Goal: Use online tool/utility: Utilize a website feature to perform a specific function

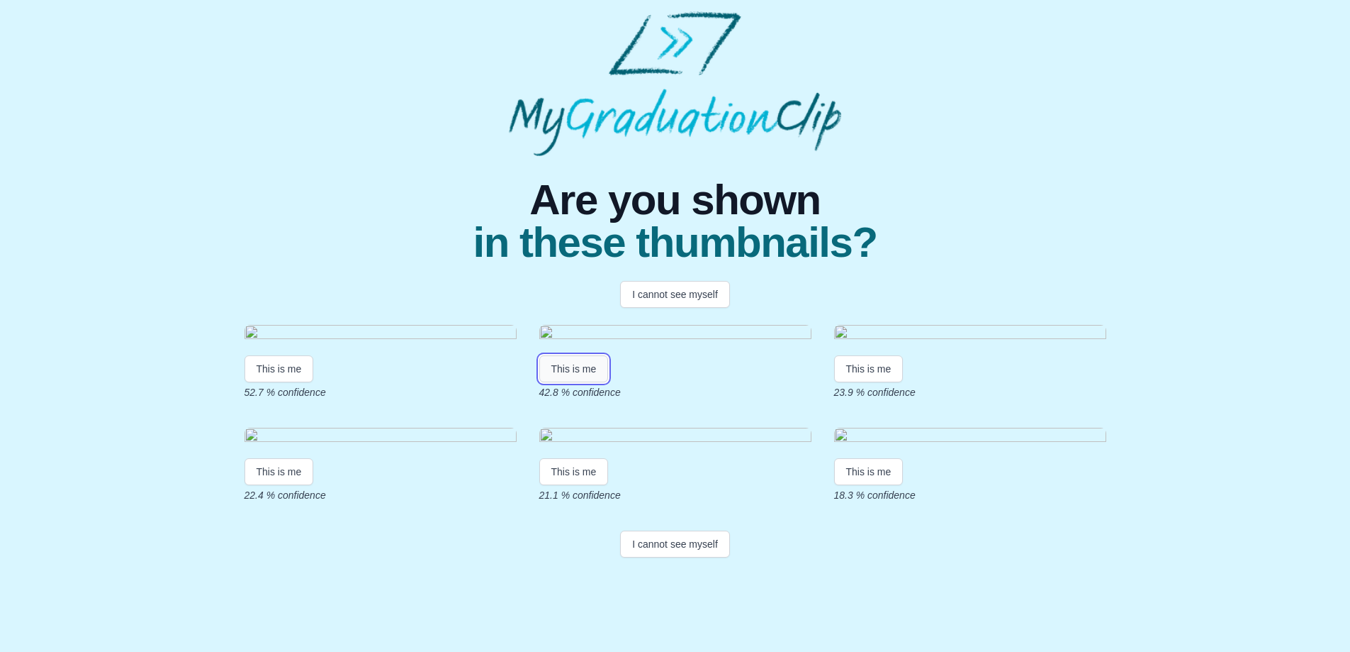
click at [588, 382] on button "This is me" at bounding box center [573, 368] width 69 height 27
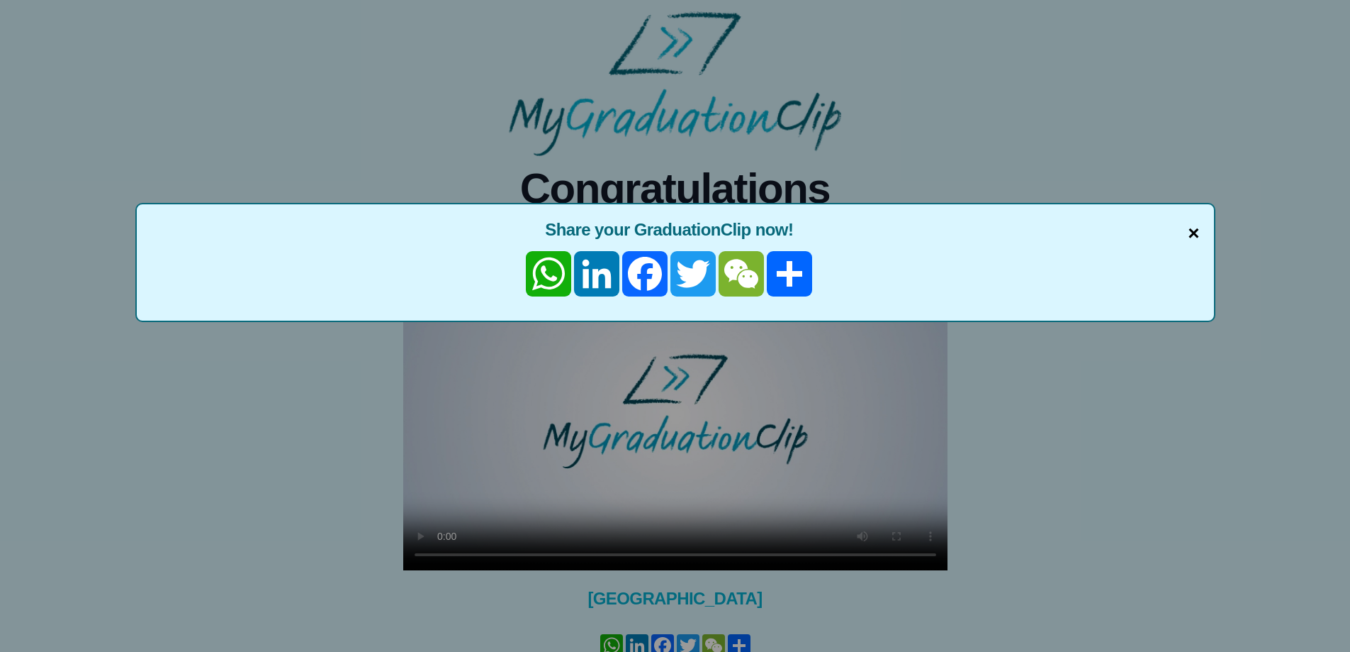
click at [1197, 233] on span "×" at bounding box center [1193, 233] width 11 height 30
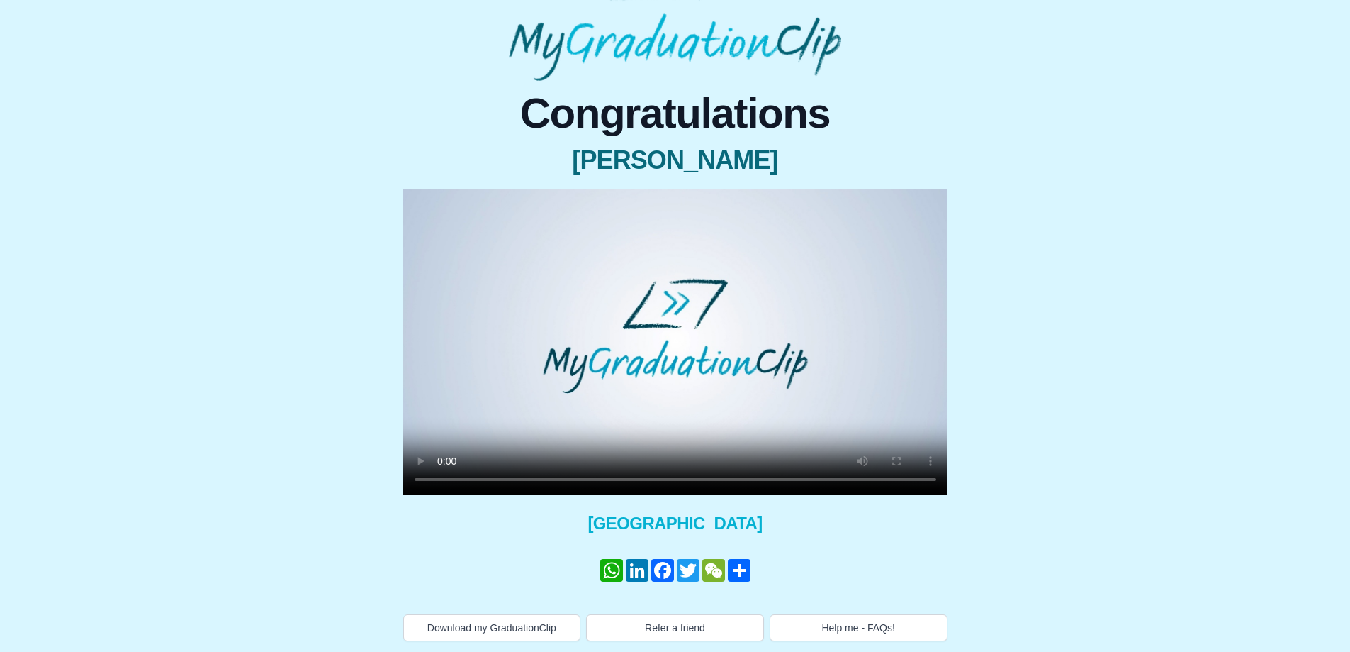
scroll to position [76, 0]
click at [511, 630] on button "Download my GraduationClip" at bounding box center [492, 626] width 178 height 27
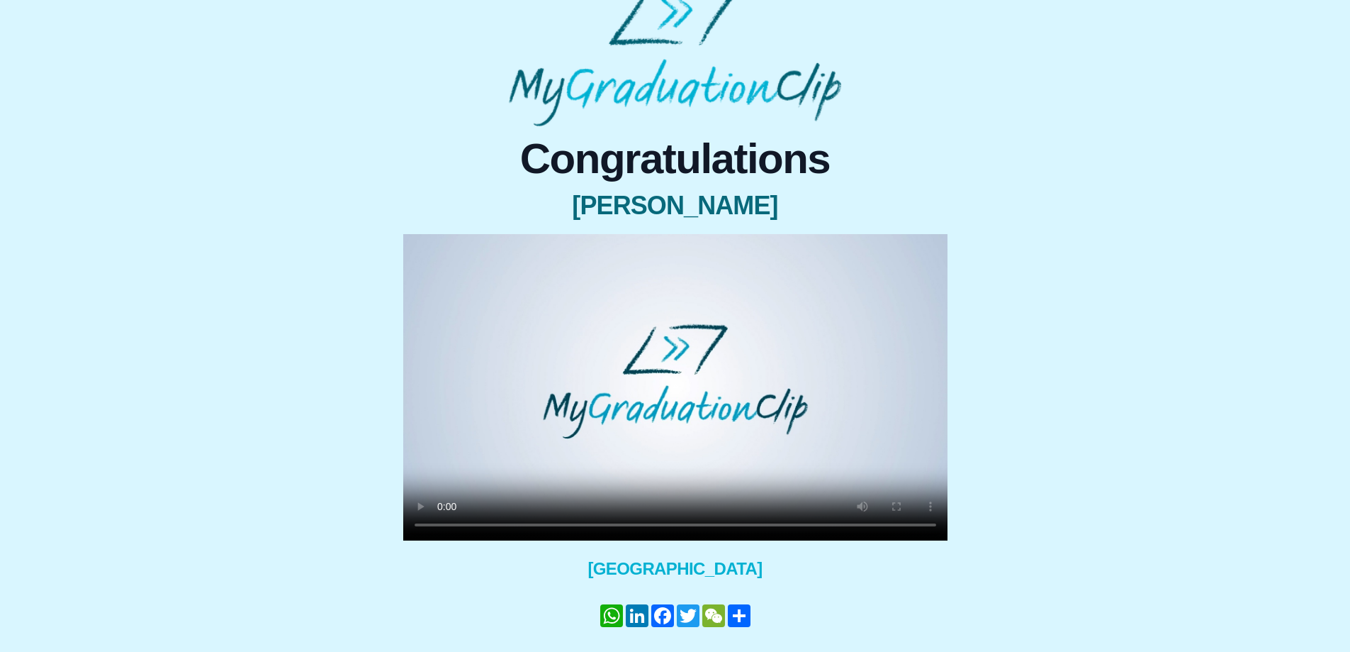
scroll to position [5, 0]
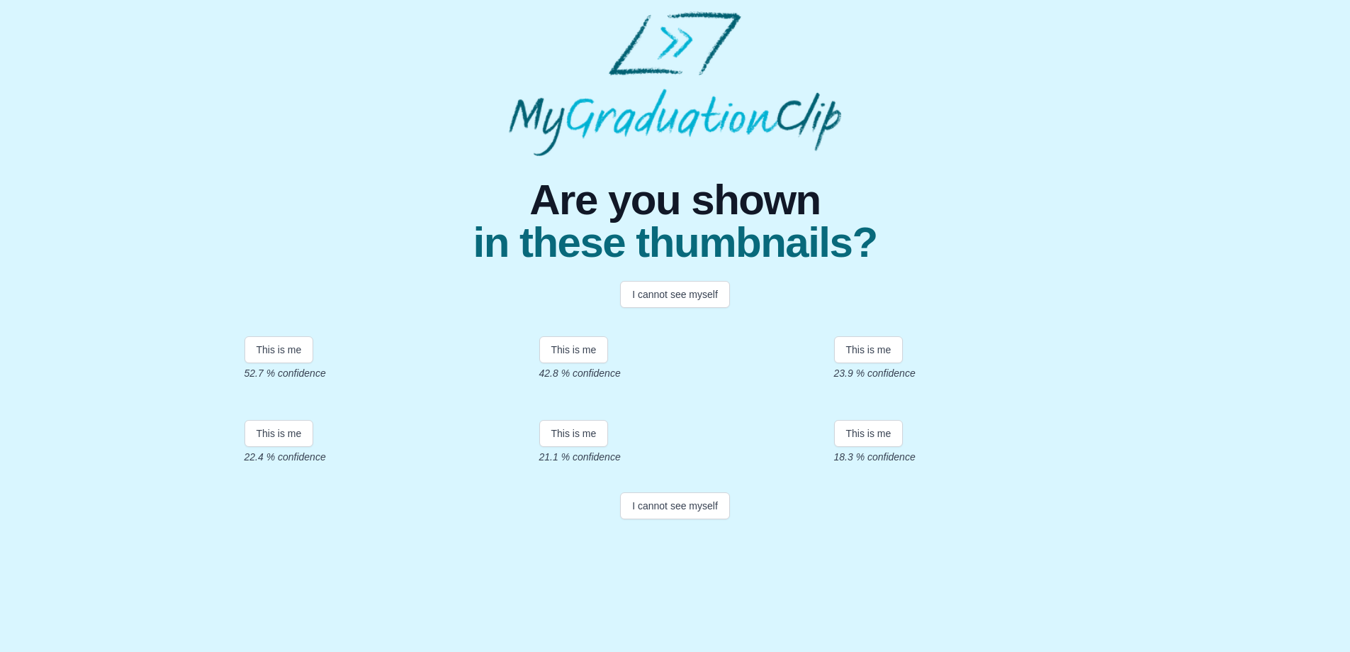
scroll to position [190, 0]
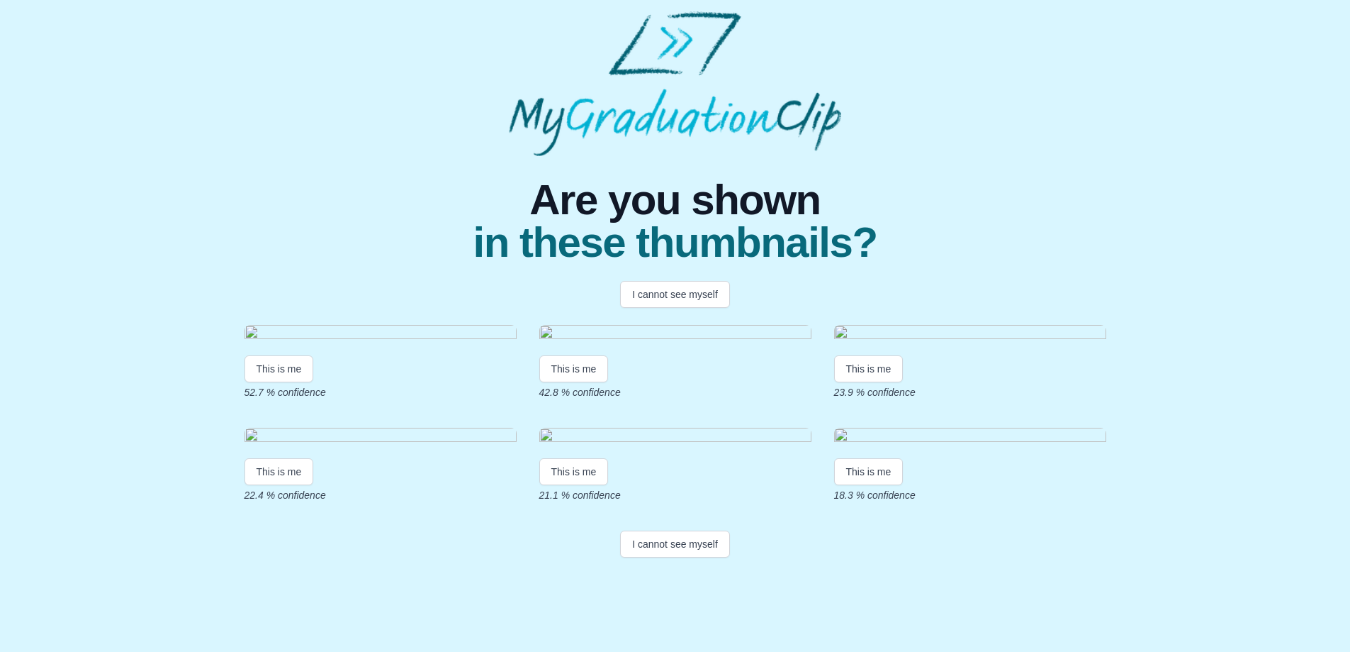
click at [364, 325] on img at bounding box center [381, 334] width 272 height 19
click at [300, 355] on button "This is me" at bounding box center [279, 368] width 69 height 27
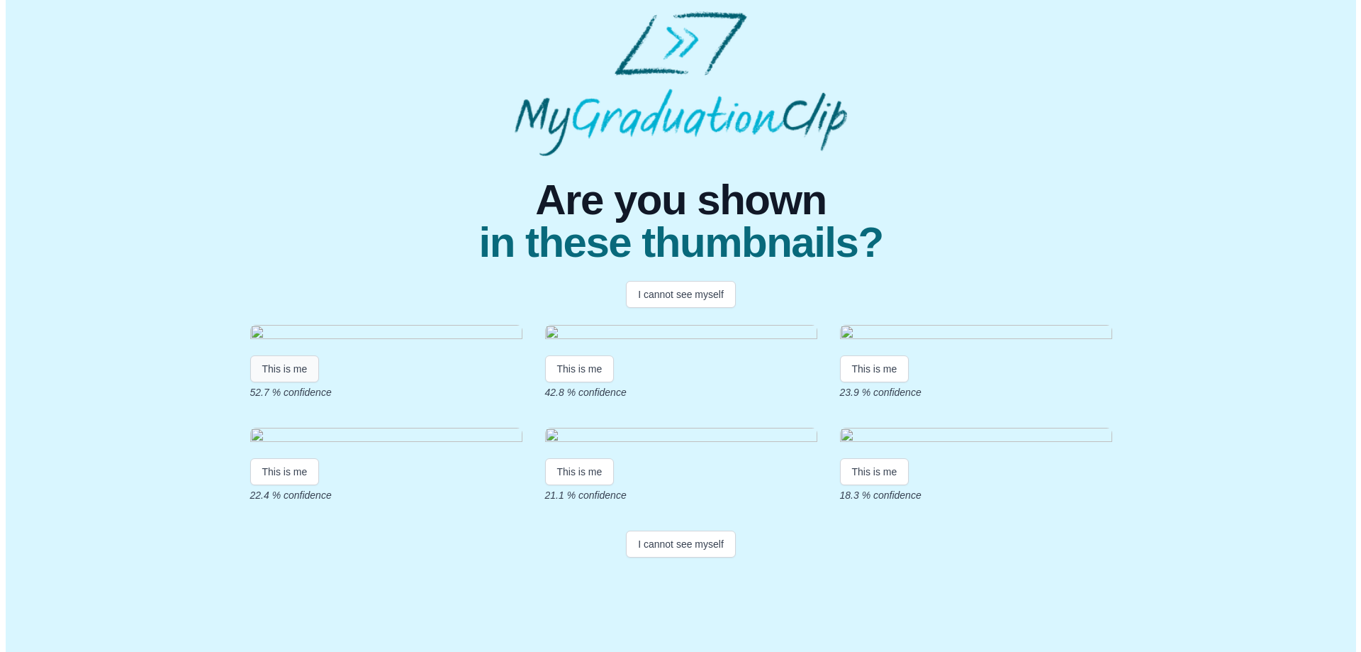
scroll to position [0, 0]
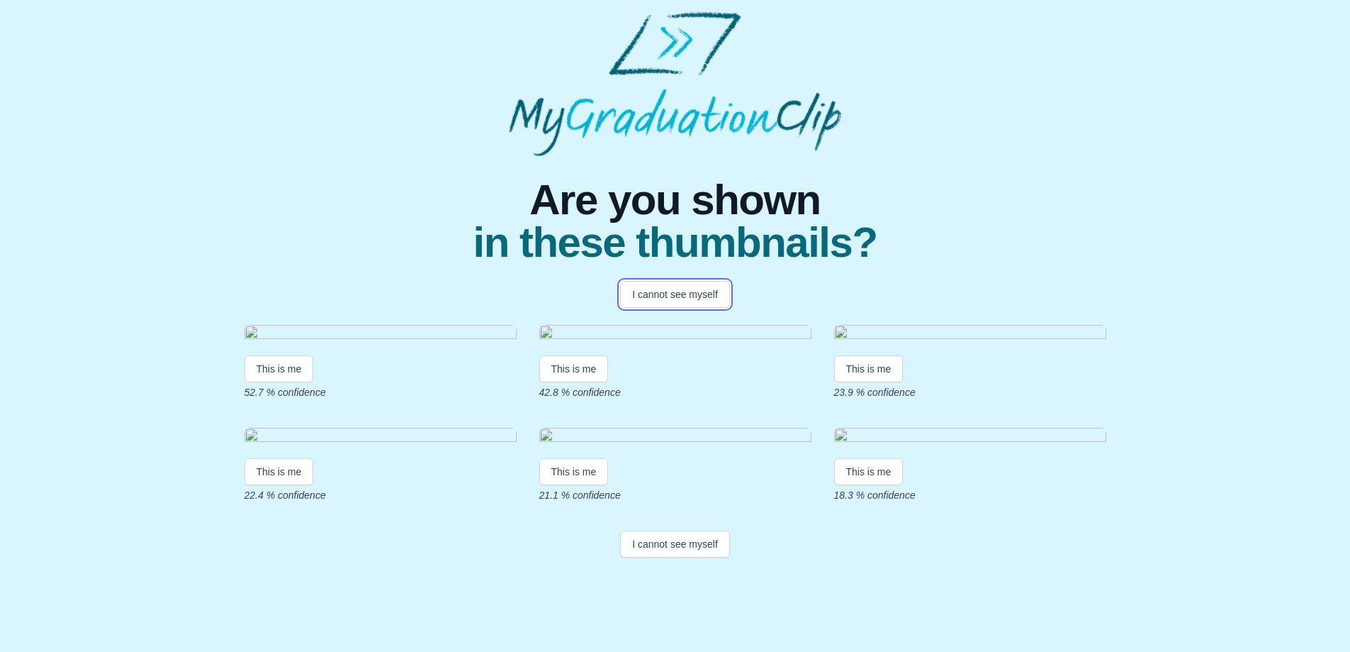
click at [692, 298] on button "I cannot see myself" at bounding box center [675, 294] width 110 height 27
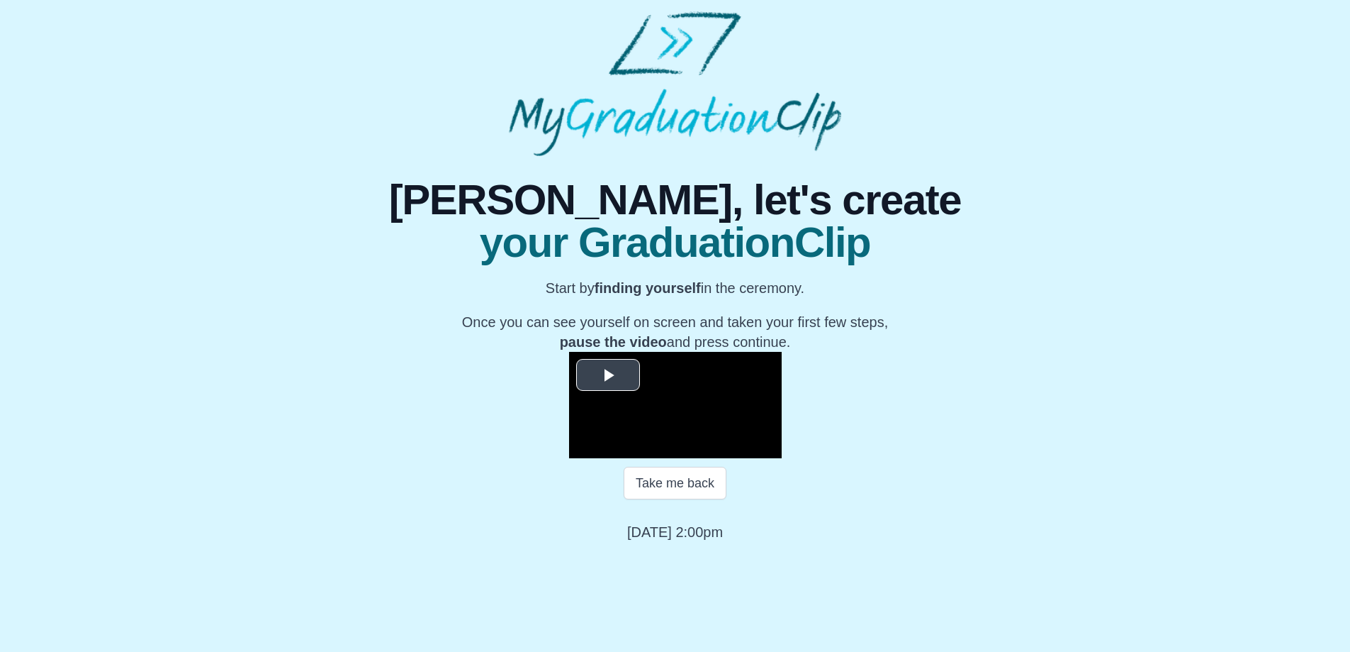
scroll to position [135, 0]
click at [608, 374] on span "Video Player" at bounding box center [608, 374] width 0 height 0
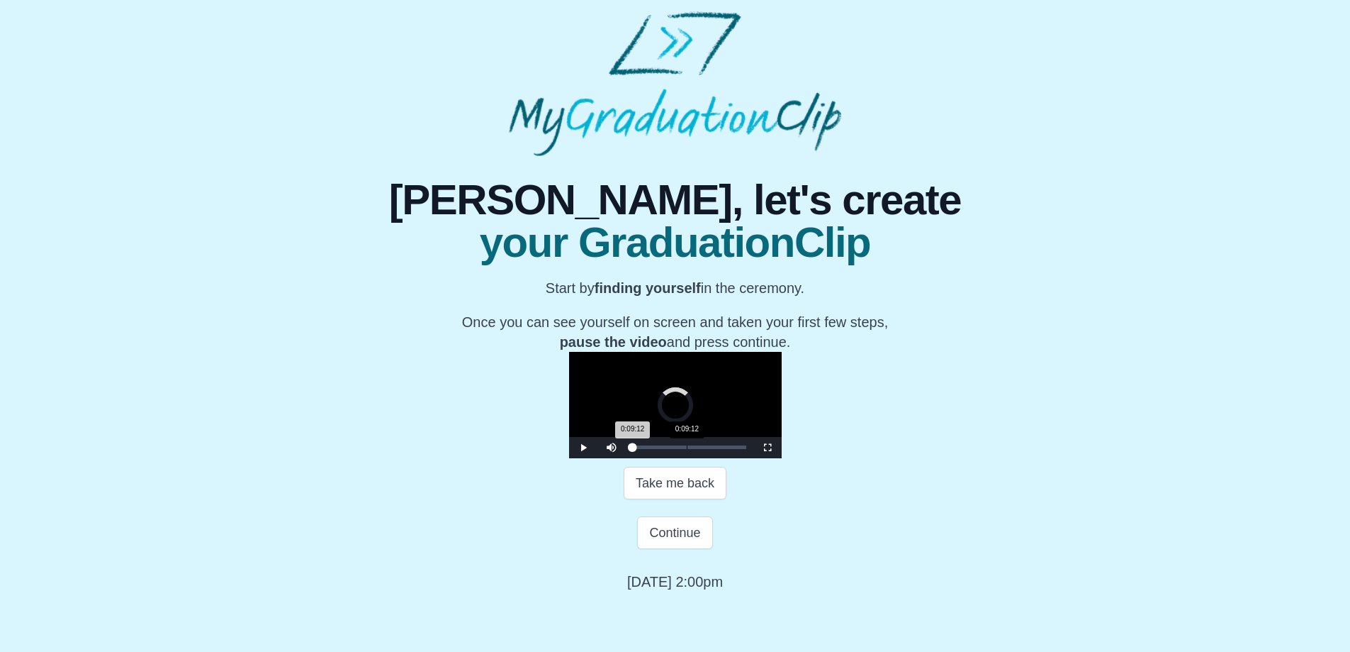
click at [687, 449] on div "0:09:12" at bounding box center [687, 447] width 1 height 4
click at [626, 458] on div "Loaded : 0% 0:15:23 0:09:13 Progress : 0%" at bounding box center [690, 447] width 128 height 21
click at [633, 449] on div "Loaded : 0% 0:19:22 0:19:37 Progress : 0%" at bounding box center [689, 447] width 113 height 4
click at [765, 449] on div "0:22:31" at bounding box center [765, 447] width 1 height 4
click at [793, 449] on div "0:27:15" at bounding box center [793, 447] width 1 height 4
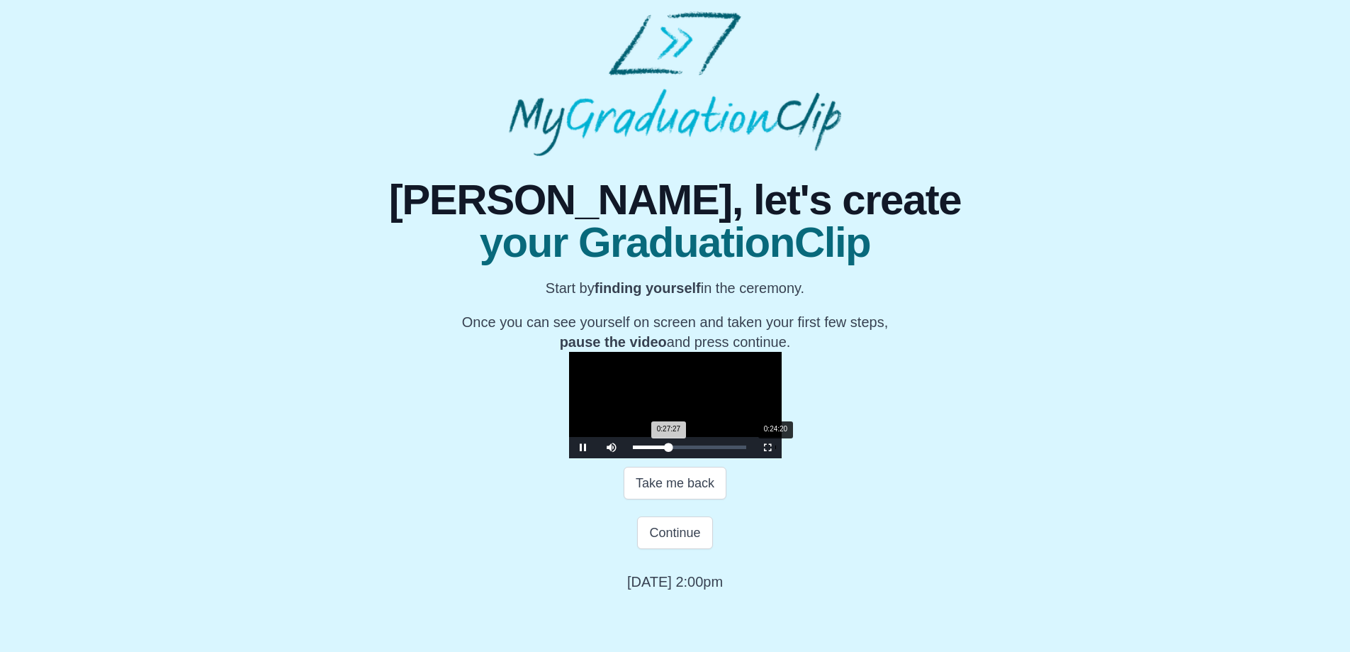
click at [776, 449] on div "0:24:20" at bounding box center [776, 447] width 1 height 4
click at [737, 401] on video "Video Player" at bounding box center [675, 405] width 213 height 106
click at [773, 449] on div "0:23:51" at bounding box center [773, 447] width 1 height 4
click at [583, 447] on span "Video Player" at bounding box center [583, 447] width 0 height 0
click at [696, 437] on video "Video Player" at bounding box center [675, 405] width 213 height 106
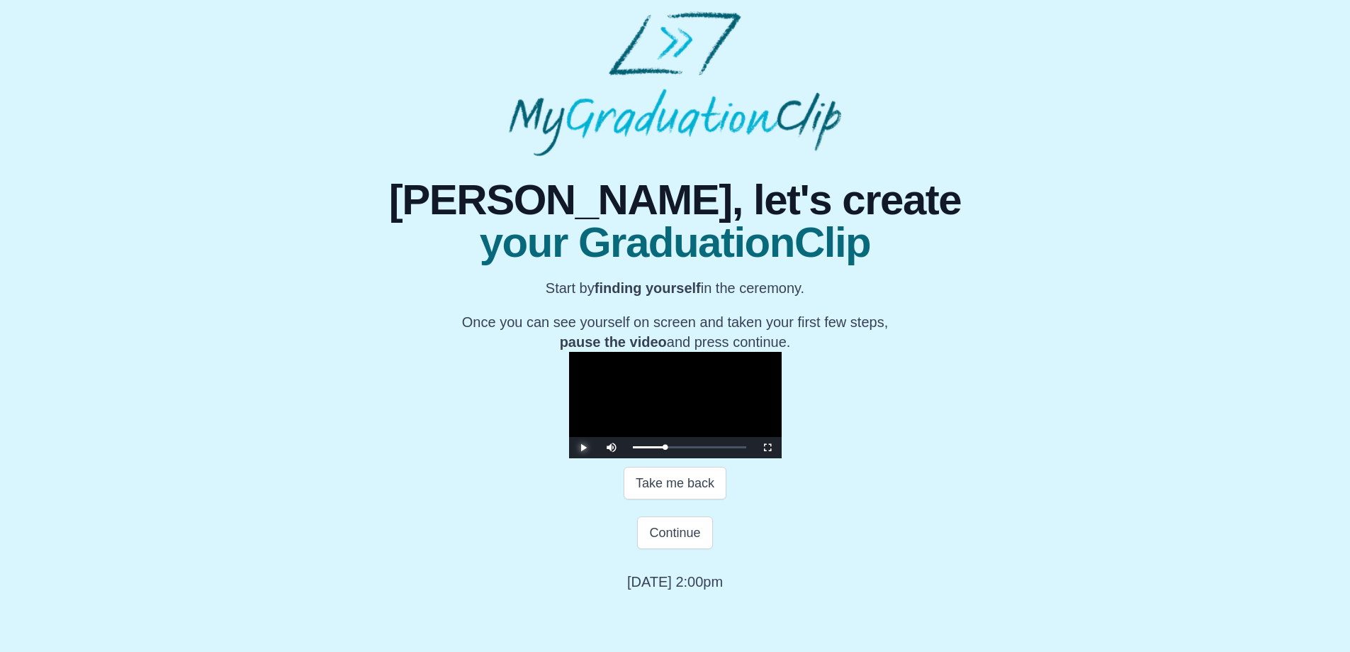
click at [583, 447] on span "Video Player" at bounding box center [583, 447] width 0 height 0
click at [697, 405] on video "Video Player" at bounding box center [675, 405] width 213 height 106
click at [679, 549] on button "Continue" at bounding box center [674, 532] width 75 height 33
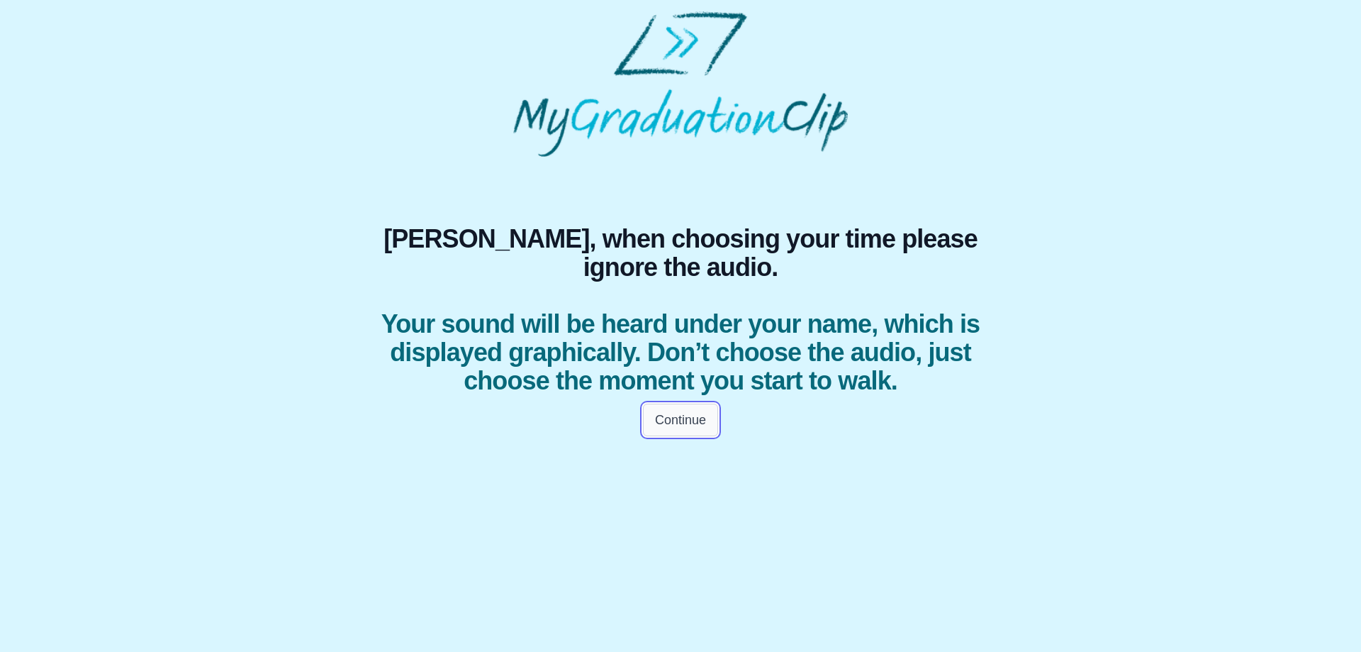
click at [678, 436] on button "Continue" at bounding box center [680, 419] width 75 height 33
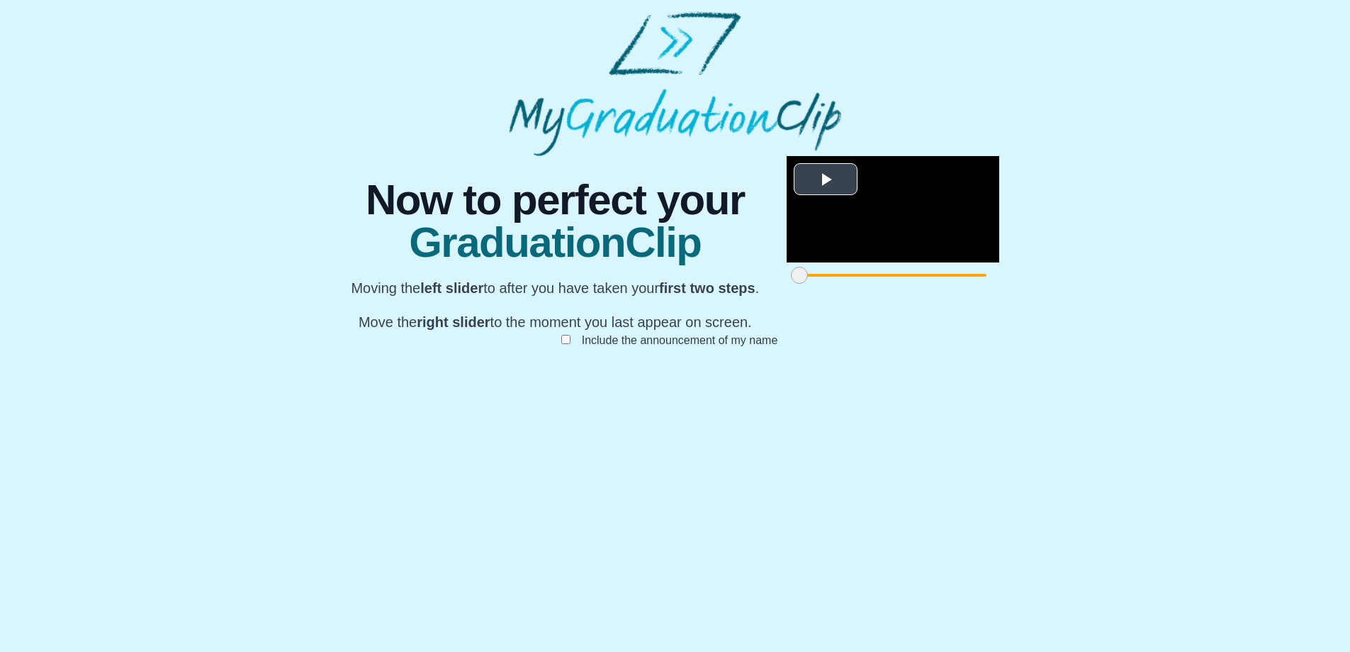
scroll to position [101, 0]
click at [826, 179] on span "Video Player" at bounding box center [826, 179] width 0 height 0
click at [787, 251] on video "Video Player" at bounding box center [893, 209] width 213 height 106
drag, startPoint x: 384, startPoint y: 583, endPoint x: 673, endPoint y: 596, distance: 288.8
click at [673, 376] on div "**********" at bounding box center [675, 266] width 676 height 220
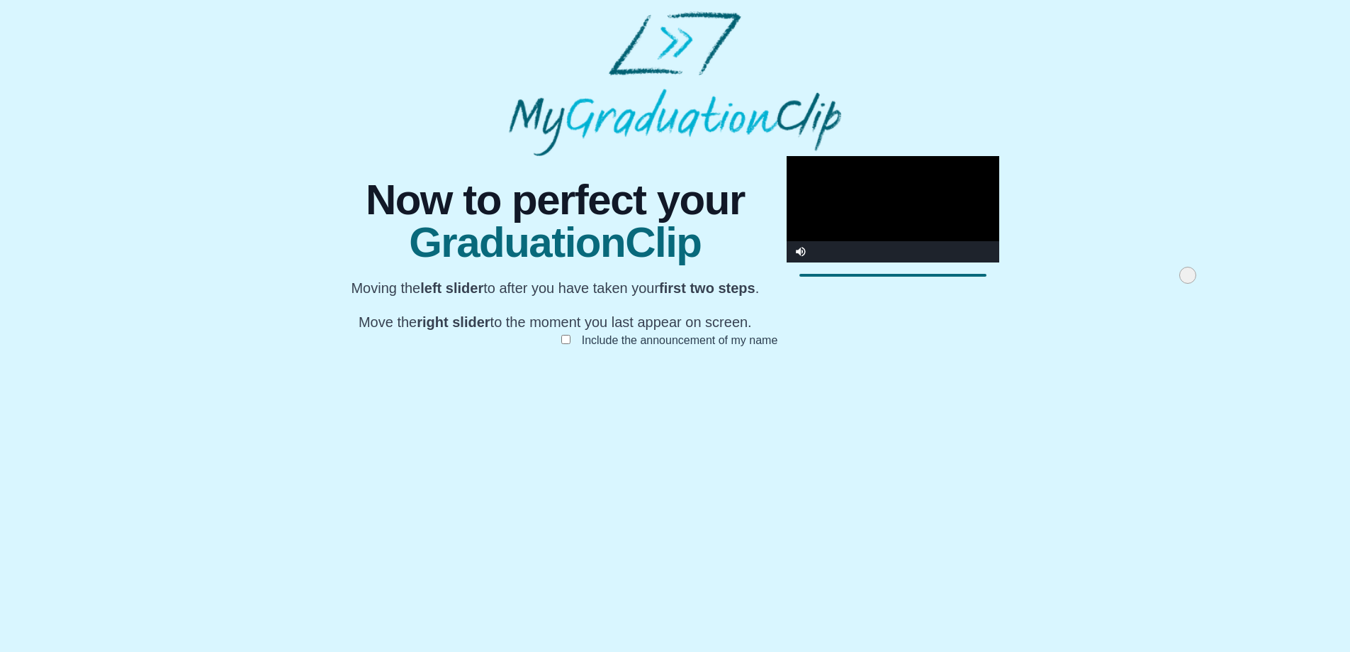
drag, startPoint x: 676, startPoint y: 585, endPoint x: 775, endPoint y: 582, distance: 99.3
click at [1180, 284] on span at bounding box center [1188, 275] width 17 height 17
click at [676, 376] on button "Submit" at bounding box center [675, 362] width 55 height 27
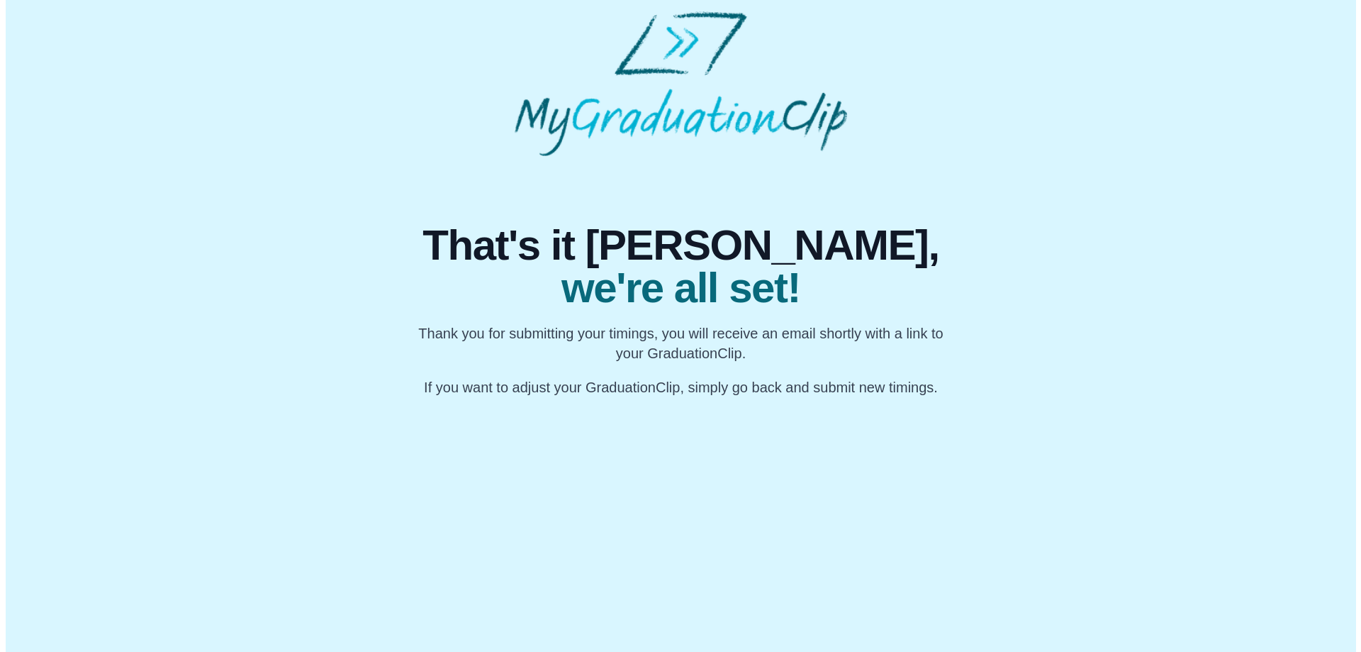
scroll to position [0, 0]
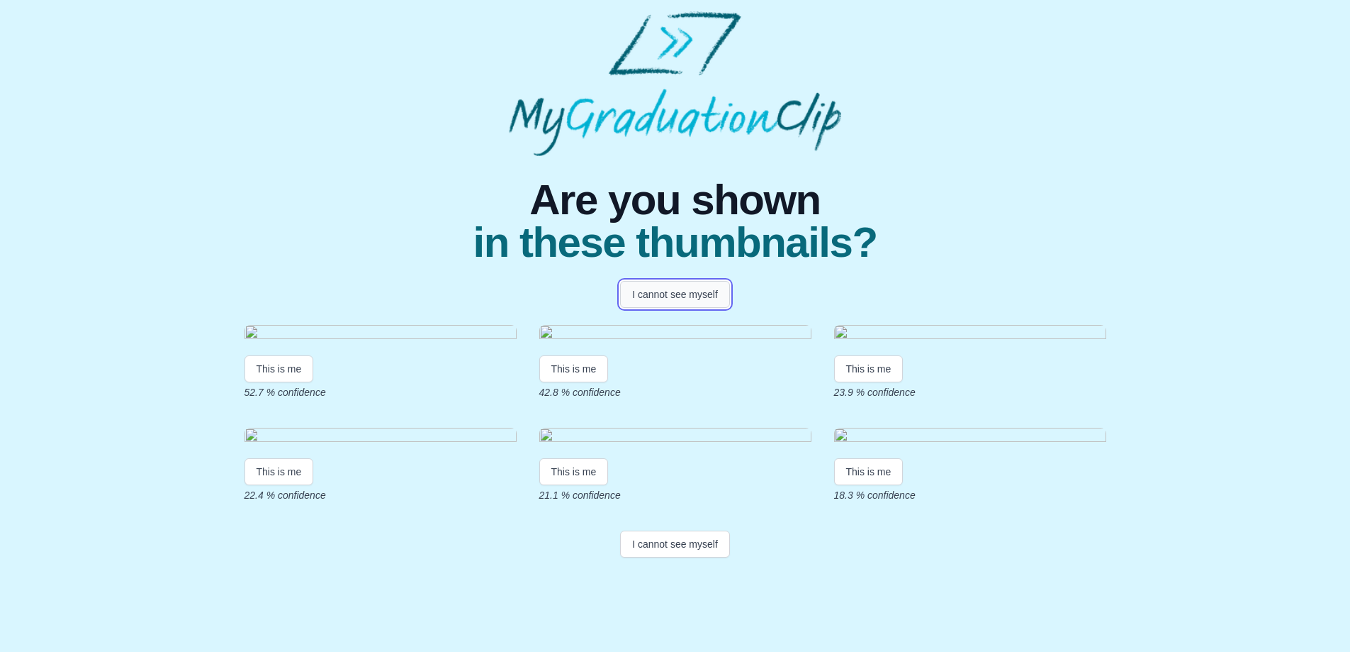
click at [672, 296] on button "I cannot see myself" at bounding box center [675, 294] width 110 height 27
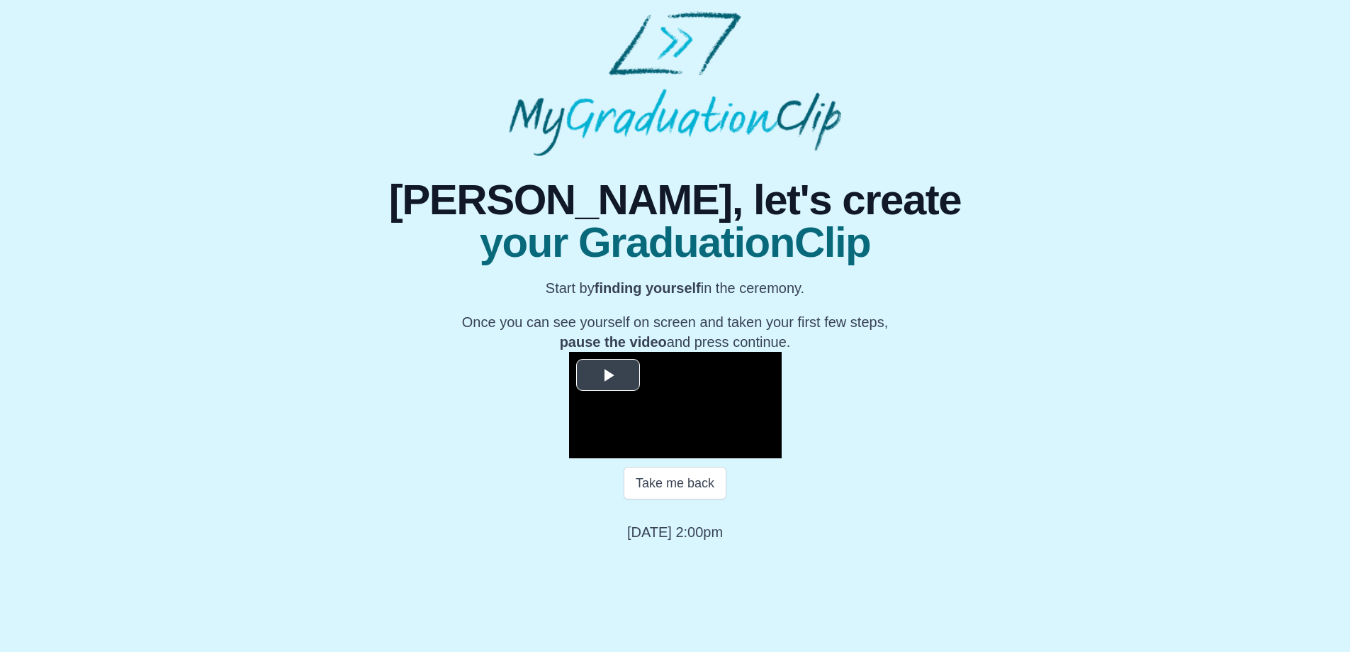
click at [608, 374] on span "Video Player" at bounding box center [608, 374] width 0 height 0
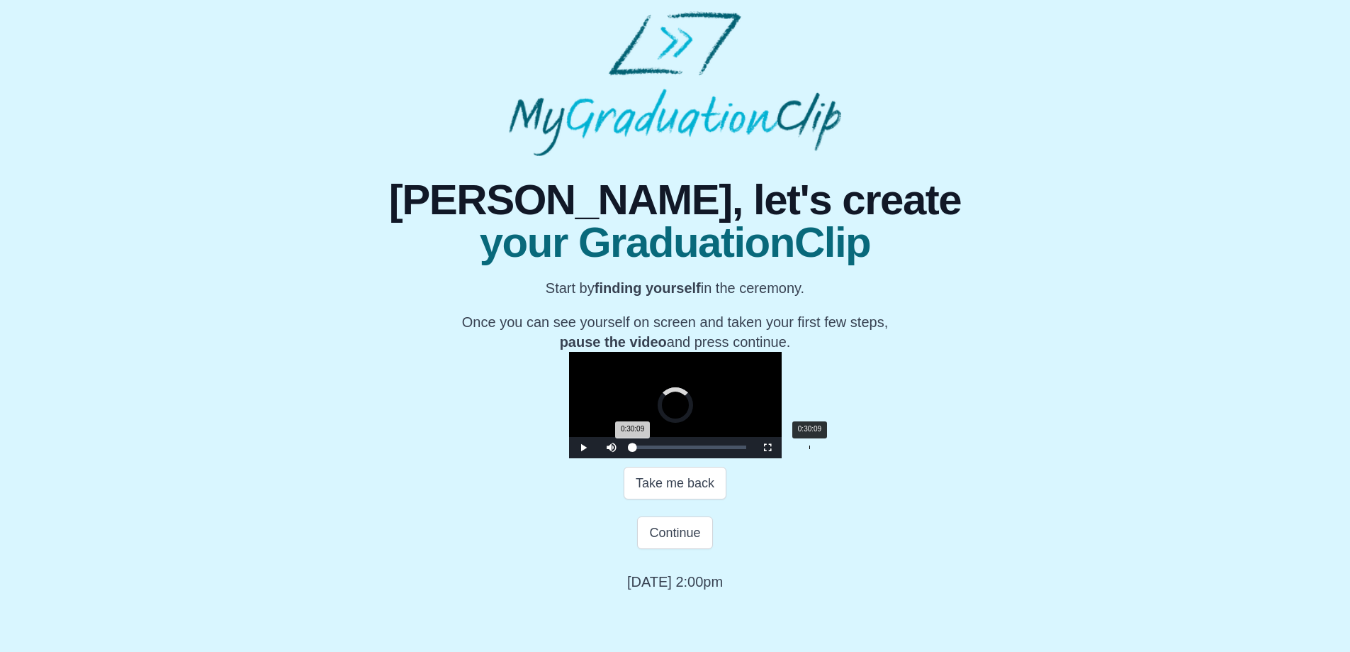
click at [626, 458] on div "Loaded : 0% 0:30:09 0:30:09 Progress : 0%" at bounding box center [690, 447] width 128 height 21
click at [843, 449] on div "0:35:51" at bounding box center [843, 447] width 1 height 4
click at [818, 449] on div "0:31:37" at bounding box center [818, 447] width 1 height 4
click at [829, 449] on div "0:33:33" at bounding box center [829, 447] width 1 height 4
click at [646, 458] on div "Loaded : 0% 0:35:36 0:34:07 Progress : 0%" at bounding box center [690, 447] width 128 height 21
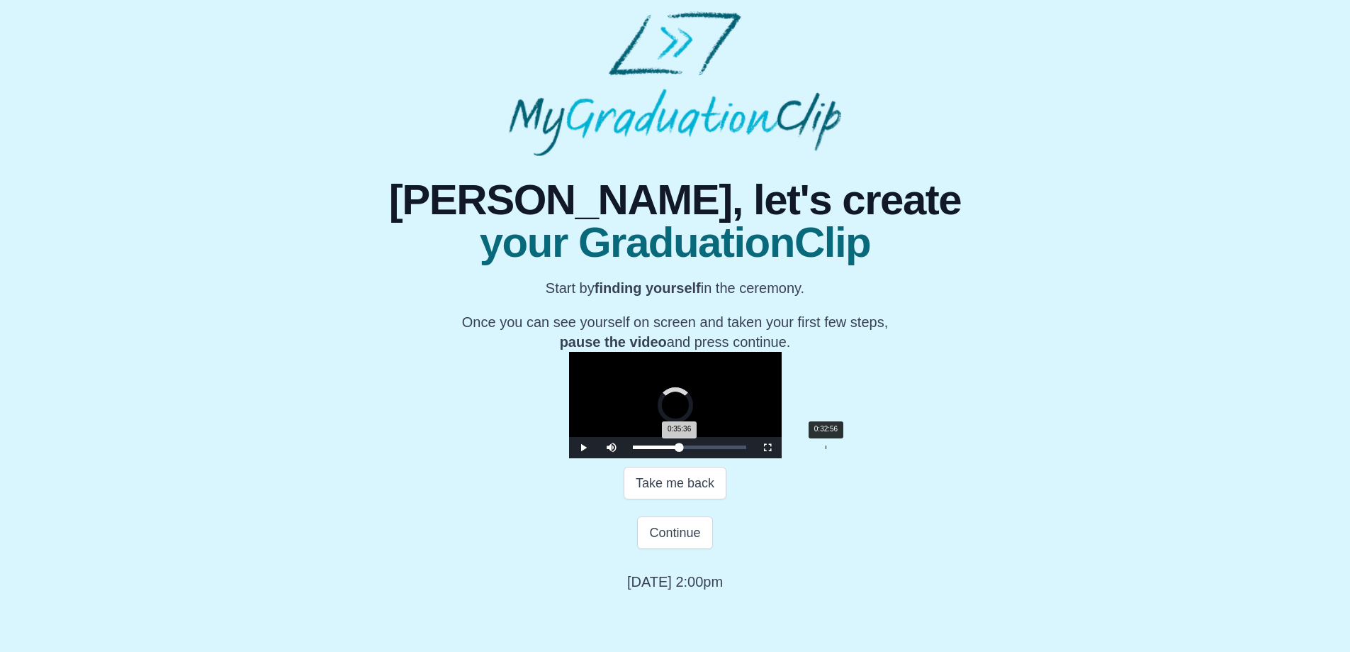
drag, startPoint x: 646, startPoint y: 547, endPoint x: 630, endPoint y: 545, distance: 15.7
click at [633, 449] on div "Loaded : 0% 0:32:56 0:35:36 Progress : 0%" at bounding box center [689, 447] width 113 height 4
click at [633, 449] on div "0:32:35 Progress : 0%" at bounding box center [654, 447] width 43 height 4
click at [809, 449] on div "0:30:02" at bounding box center [809, 447] width 1 height 4
click at [633, 449] on div "0:30:53 Progress : 0%" at bounding box center [653, 447] width 41 height 4
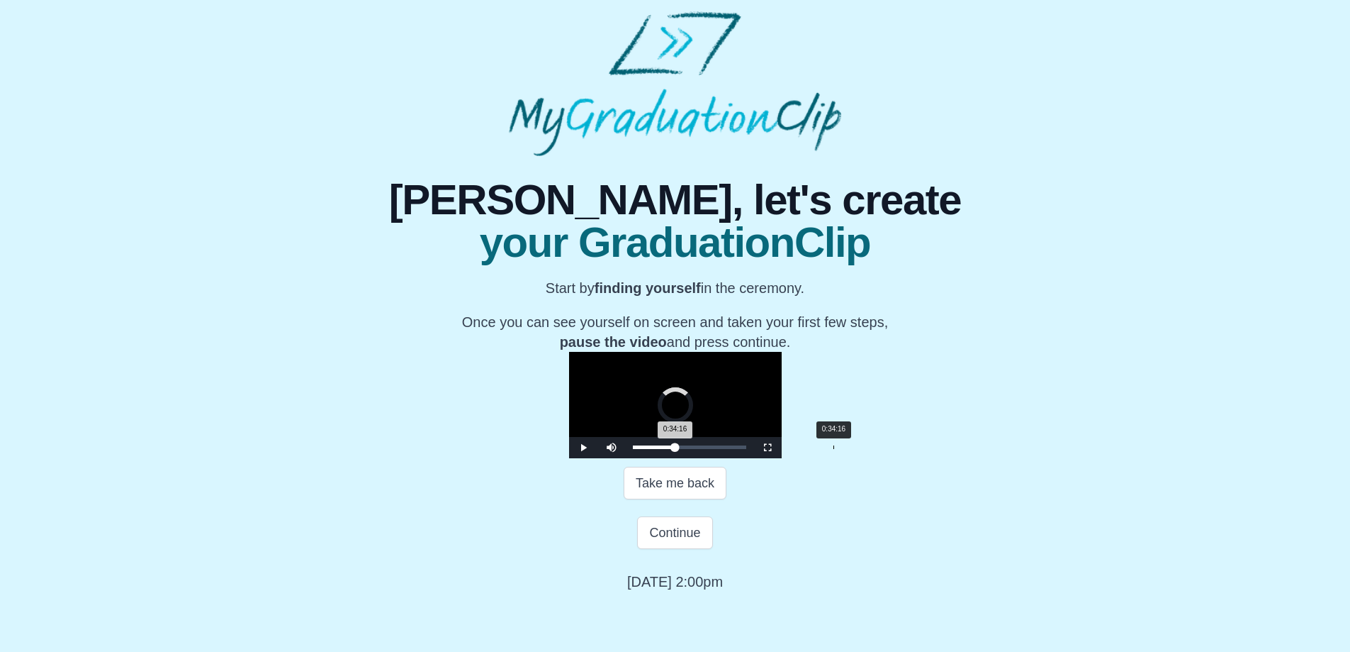
click at [638, 449] on div "Loaded : 0% 0:34:16 0:34:16 Progress : 0%" at bounding box center [689, 447] width 113 height 4
click at [650, 449] on div "Loaded : 0% 0:36:20 0:36:20 Progress : 0%" at bounding box center [689, 447] width 113 height 4
click at [639, 449] on div "Loaded : 0% 0:34:31 0:34:31 Progress : 0%" at bounding box center [689, 447] width 113 height 4
click at [776, 449] on div "0:24:20" at bounding box center [776, 447] width 1 height 4
click at [666, 458] on video "Video Player" at bounding box center [675, 405] width 213 height 106
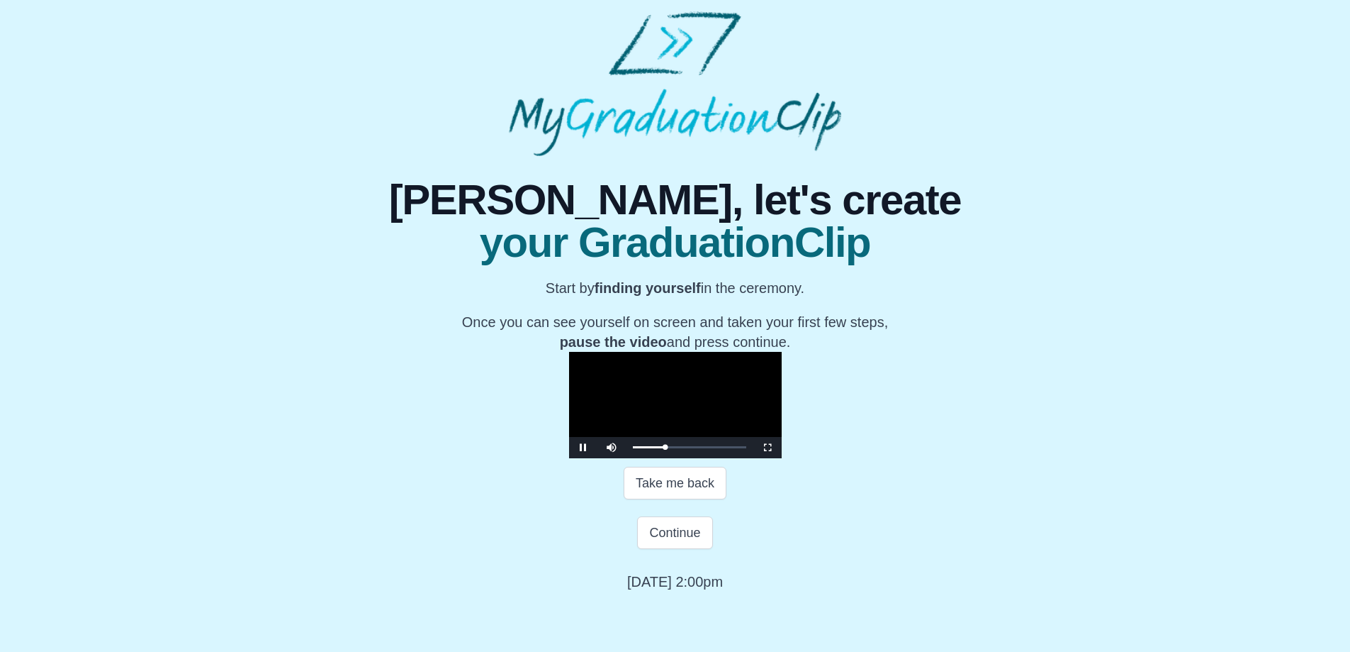
click at [665, 458] on video "Video Player" at bounding box center [675, 405] width 213 height 106
click at [668, 549] on button "Continue" at bounding box center [674, 532] width 75 height 33
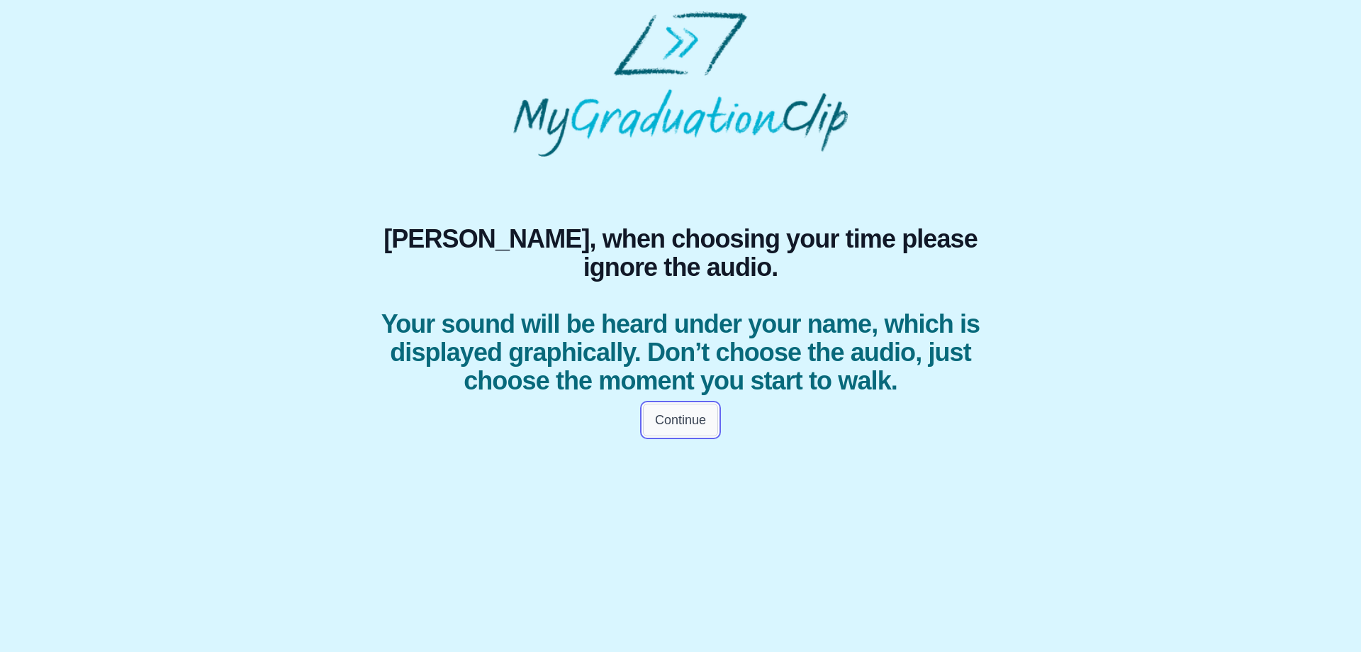
click at [659, 436] on button "Continue" at bounding box center [680, 419] width 75 height 33
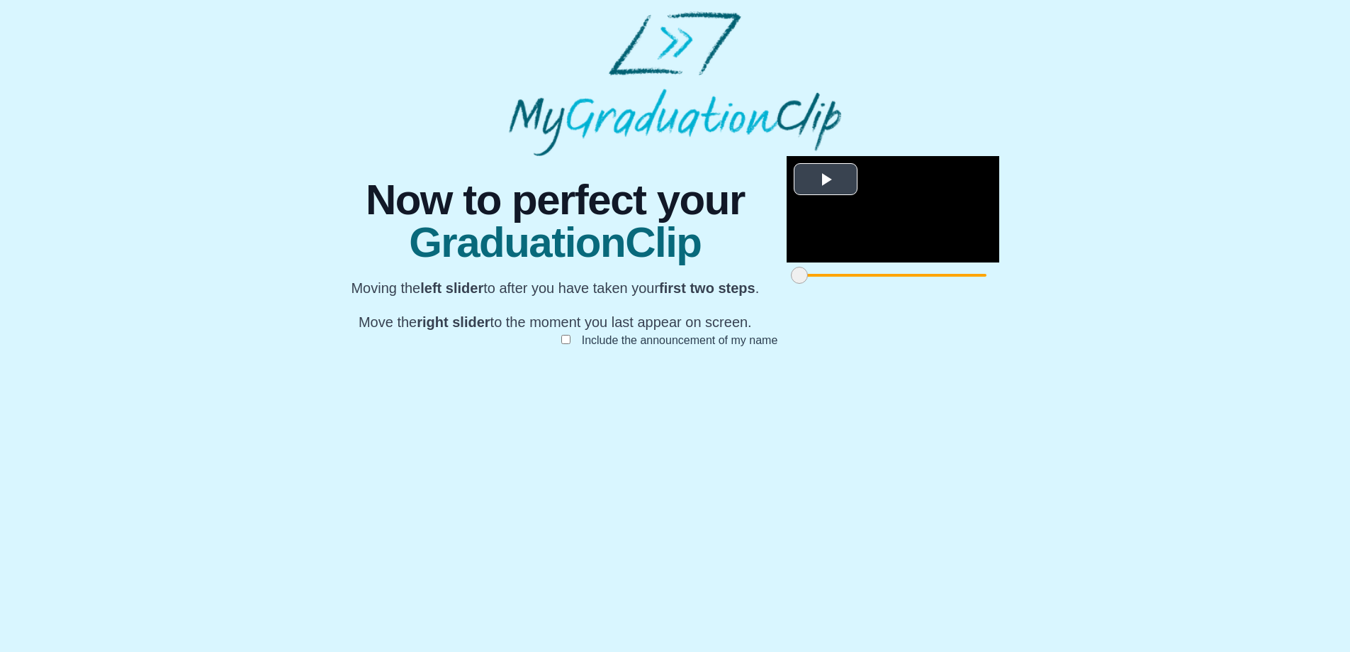
scroll to position [101, 0]
drag, startPoint x: 388, startPoint y: 580, endPoint x: 561, endPoint y: 594, distance: 172.9
click at [959, 288] on div at bounding box center [972, 275] width 26 height 26
drag, startPoint x: 966, startPoint y: 584, endPoint x: 841, endPoint y: 585, distance: 124.1
click at [1246, 284] on span at bounding box center [1254, 275] width 17 height 17
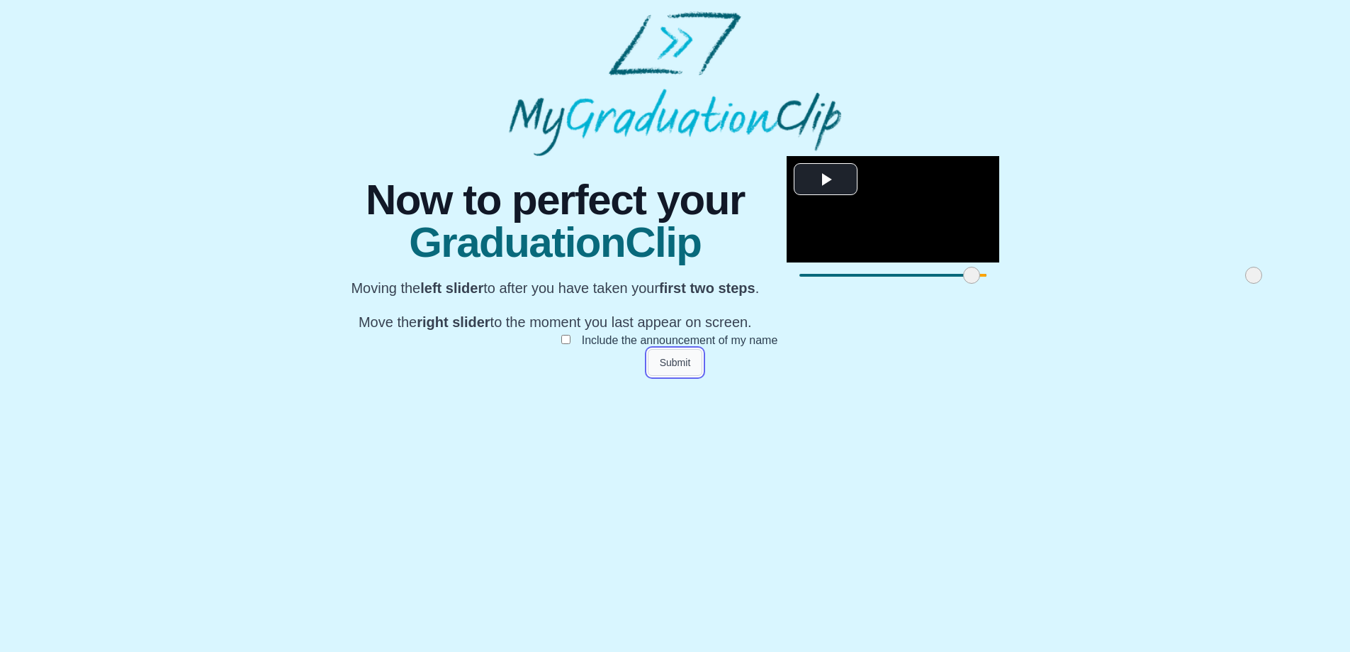
click at [672, 376] on button "Submit" at bounding box center [675, 362] width 55 height 27
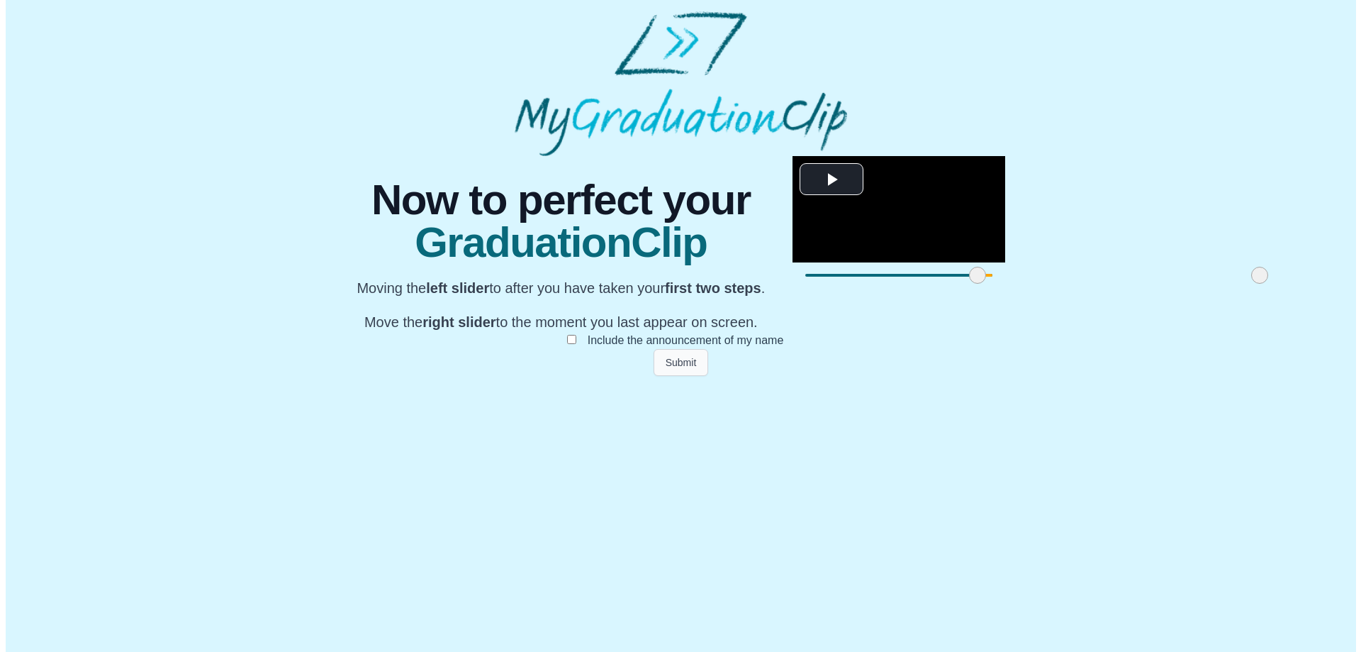
scroll to position [0, 0]
